Goal: Information Seeking & Learning: Learn about a topic

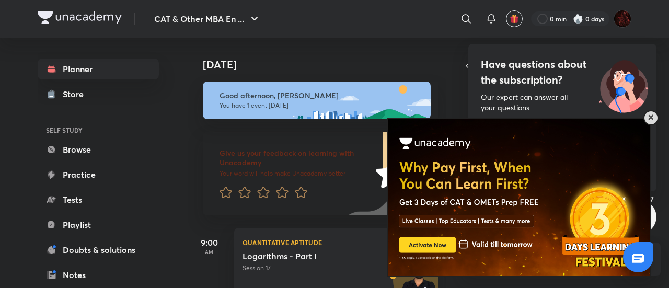
click at [650, 120] on span at bounding box center [650, 117] width 5 height 5
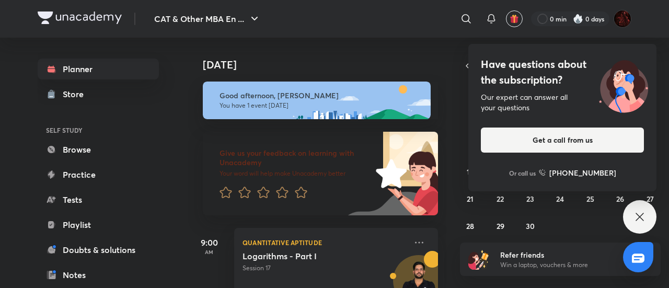
click at [640, 216] on icon at bounding box center [639, 217] width 8 height 8
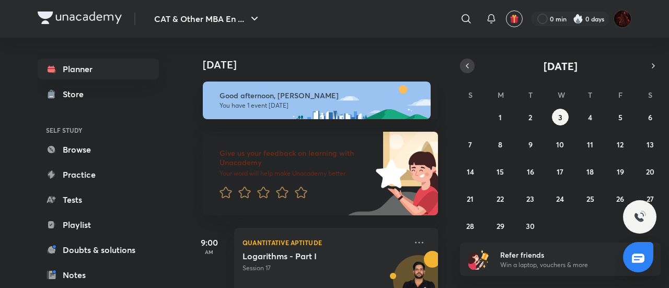
click at [461, 62] on button "button" at bounding box center [467, 66] width 15 height 15
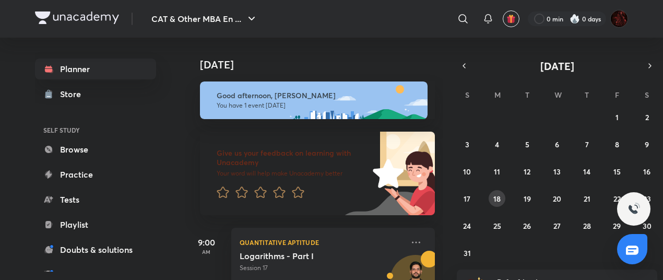
click at [494, 195] on abbr "18" at bounding box center [497, 199] width 7 height 10
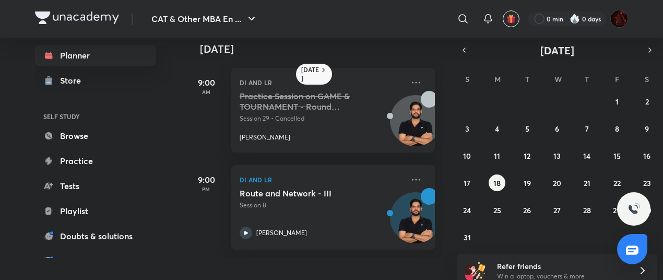
scroll to position [23, 0]
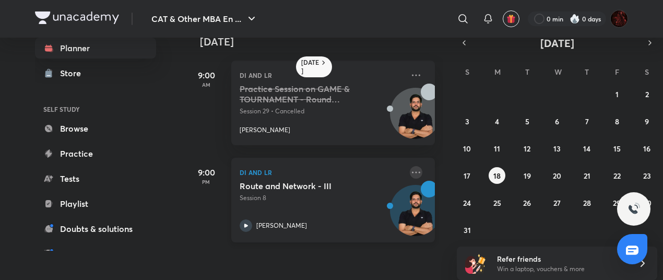
click at [410, 170] on icon at bounding box center [416, 172] width 13 height 13
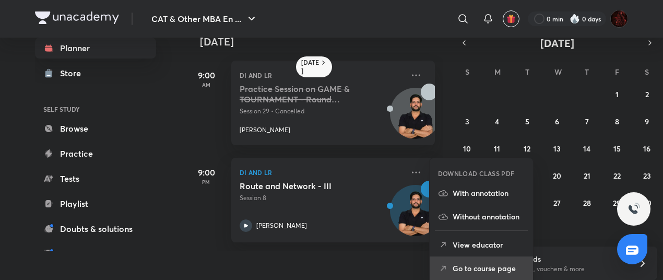
click at [462, 263] on p "Go to course page" at bounding box center [489, 268] width 72 height 11
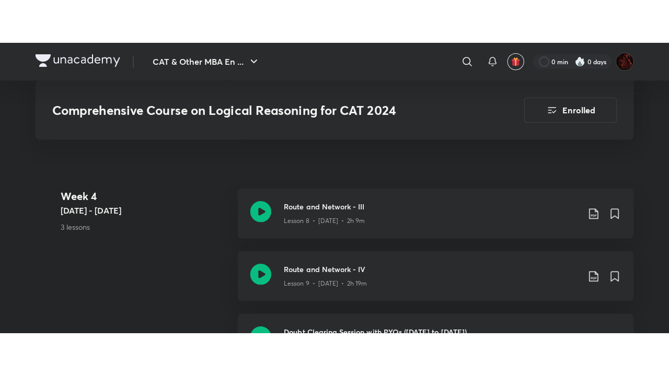
scroll to position [1254, 0]
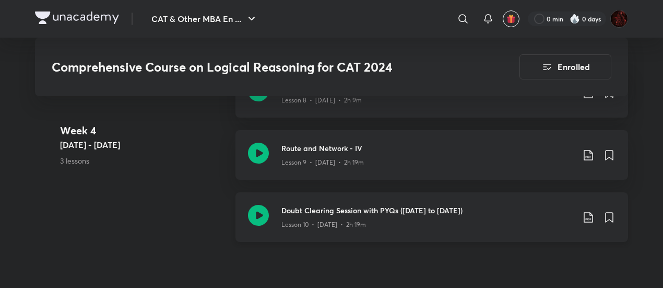
click at [358, 216] on div "Lesson 10 • [DATE] • 2h 19m" at bounding box center [428, 223] width 293 height 14
